Goal: Navigation & Orientation: Find specific page/section

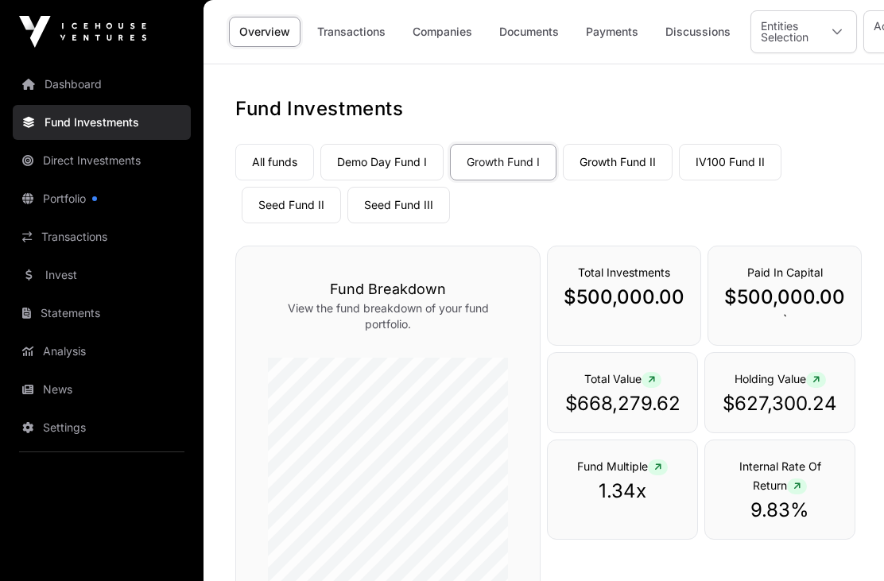
click at [636, 154] on link "Growth Fund II" at bounding box center [618, 162] width 110 height 37
click at [643, 164] on link "Growth Fund II" at bounding box center [618, 162] width 110 height 37
click at [882, 452] on div "Fund Investments All funds Demo Day Fund I Growth Fund I Growth Fund II IV100 F…" at bounding box center [544, 589] width 680 height 987
click at [752, 165] on link "IV100 Fund II" at bounding box center [730, 162] width 103 height 37
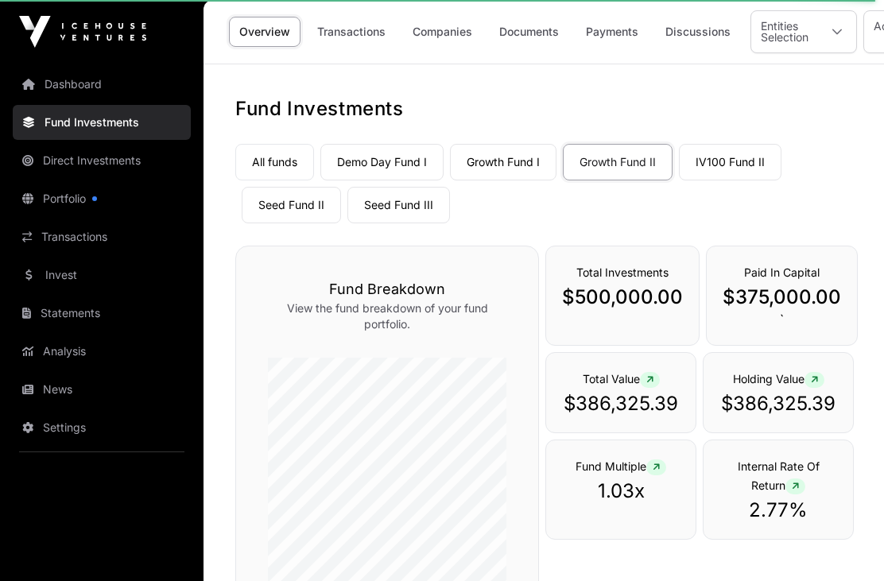
click at [730, 168] on link "IV100 Fund II" at bounding box center [730, 162] width 103 height 37
click at [304, 211] on link "Seed Fund II" at bounding box center [291, 205] width 99 height 37
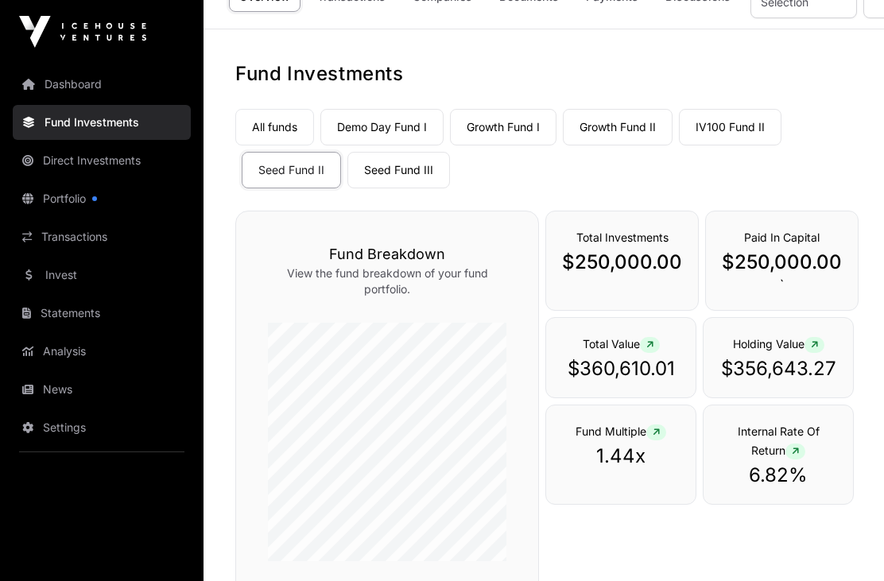
scroll to position [37, 0]
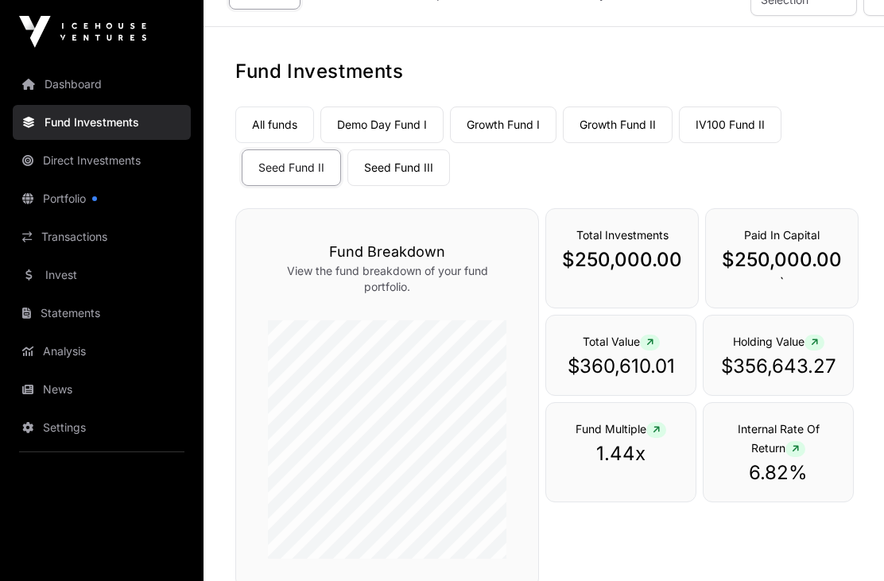
click at [428, 169] on link "Seed Fund III" at bounding box center [398, 167] width 103 height 37
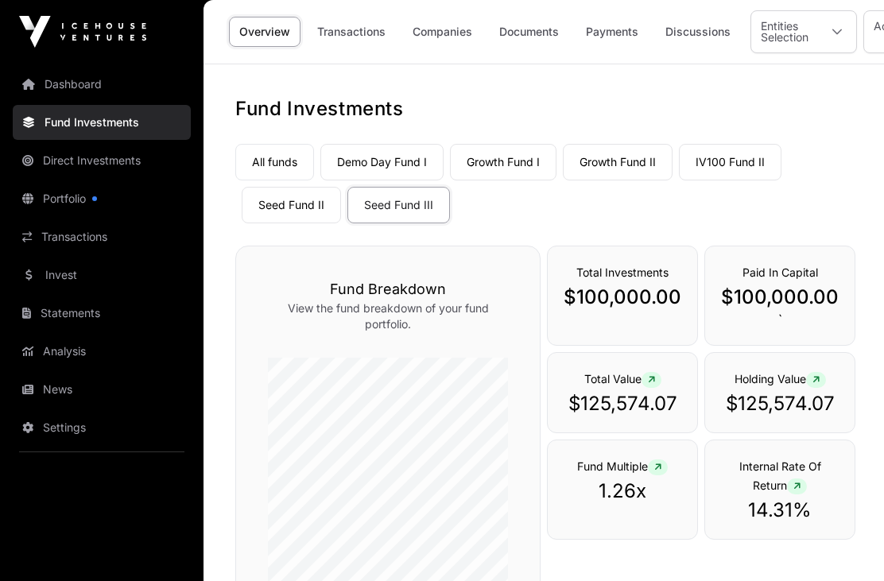
click at [287, 159] on link "All funds" at bounding box center [274, 162] width 79 height 37
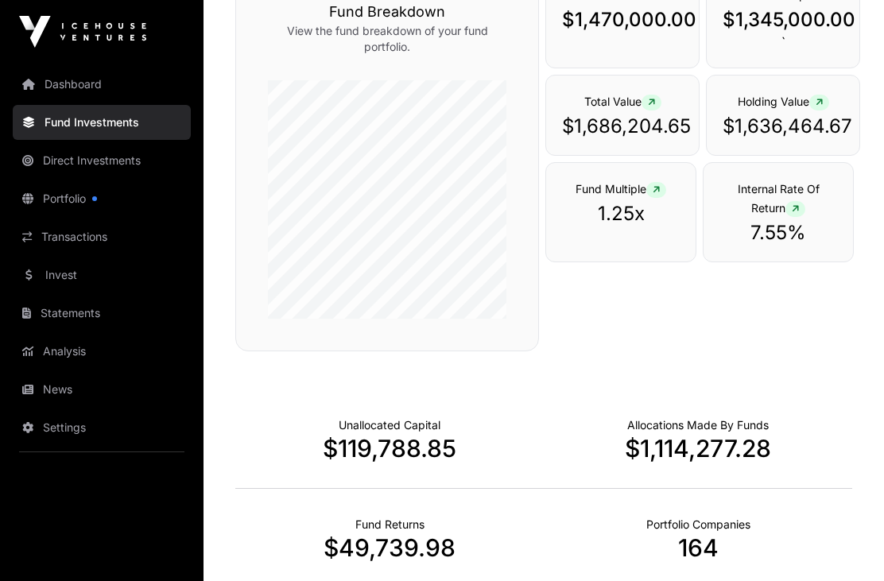
scroll to position [721, 0]
